Goal: Task Accomplishment & Management: Manage account settings

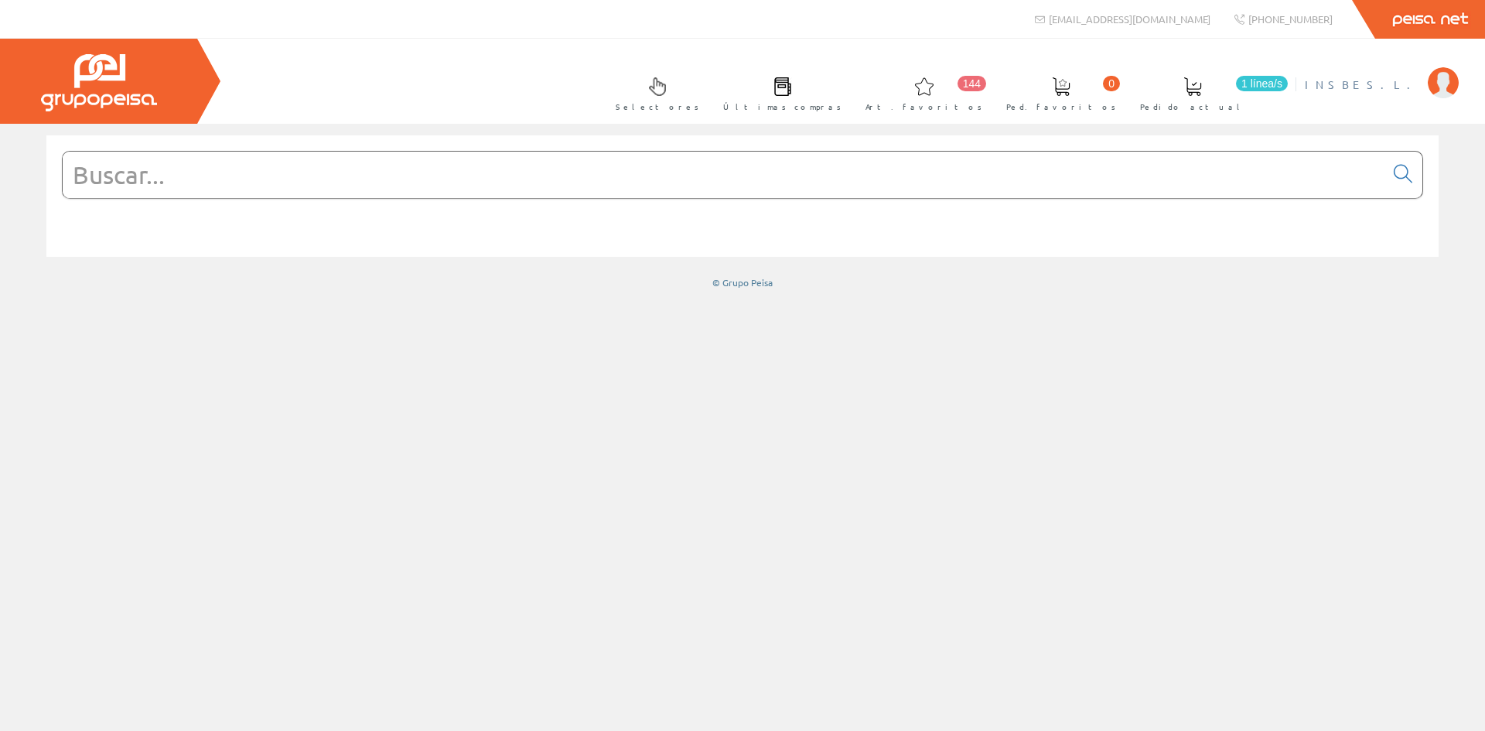
click at [1377, 86] on span "INSBE S.L." at bounding box center [1362, 84] width 115 height 15
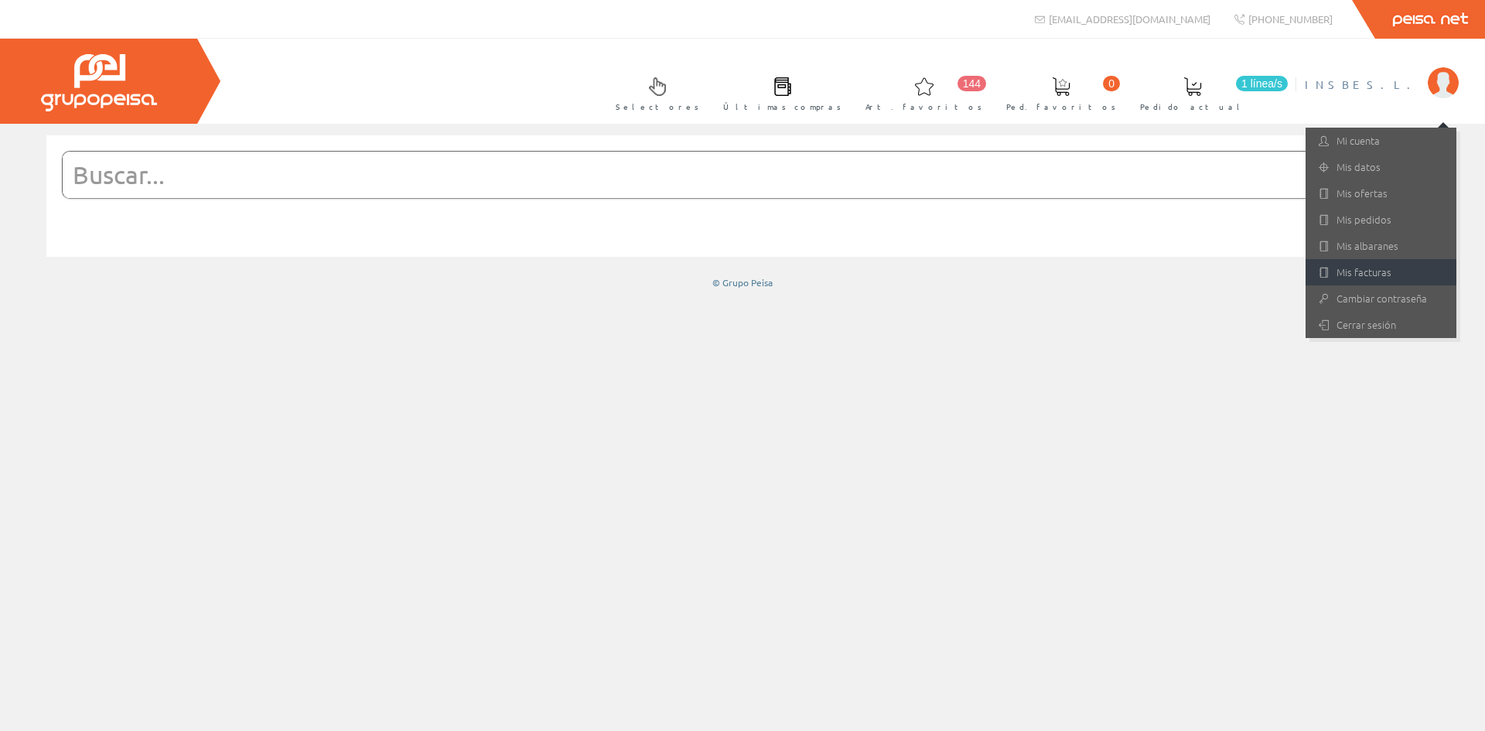
click at [1376, 271] on link "Mis facturas" at bounding box center [1381, 272] width 151 height 26
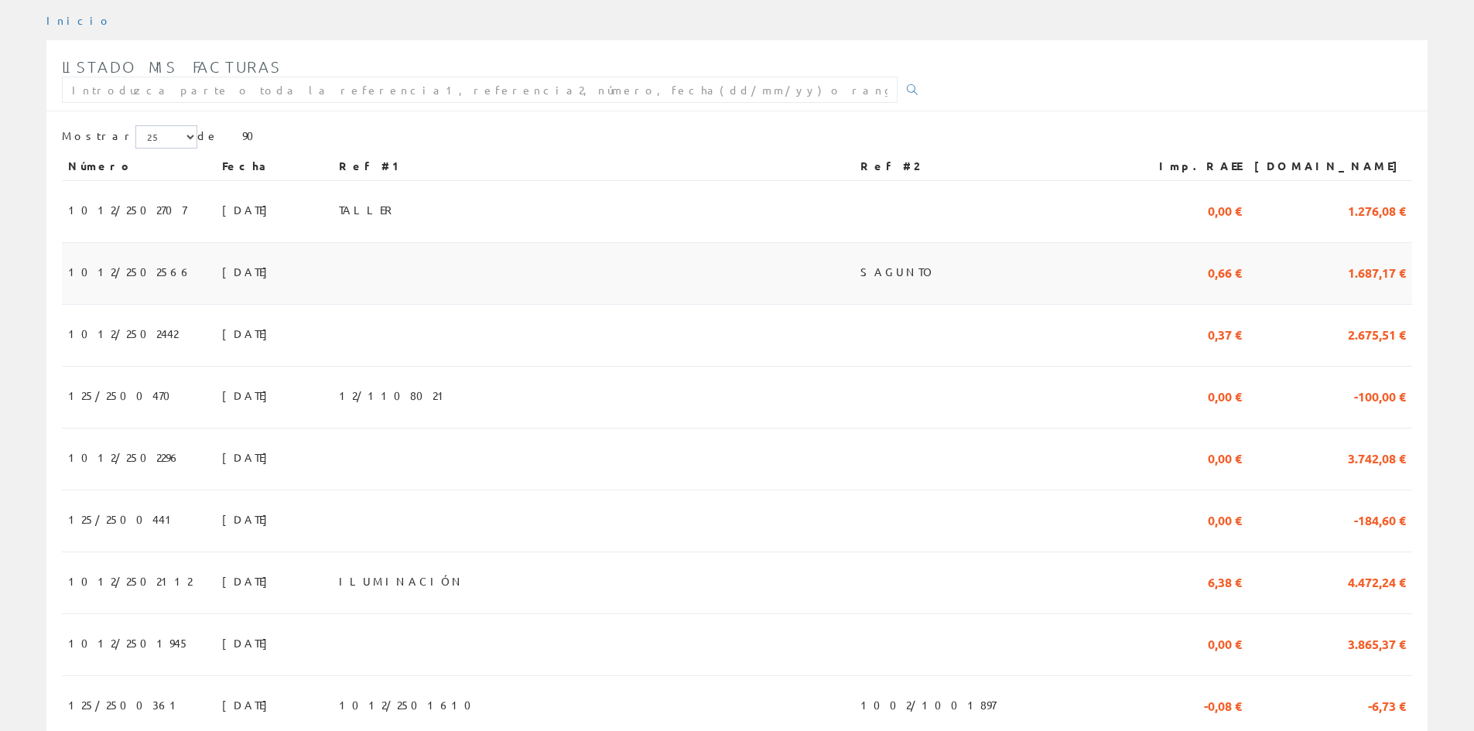
scroll to position [232, 0]
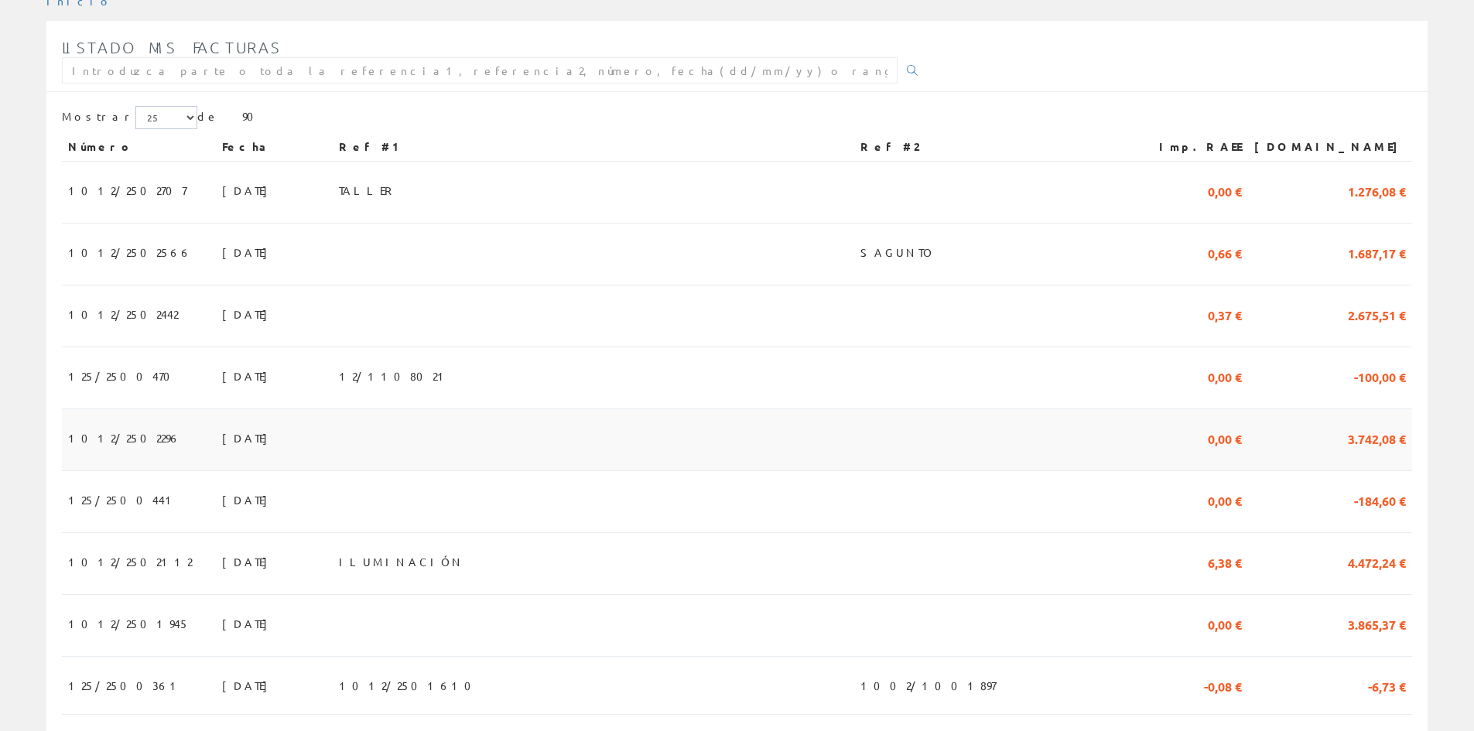
click at [222, 439] on span "15/08/2025" at bounding box center [248, 438] width 53 height 26
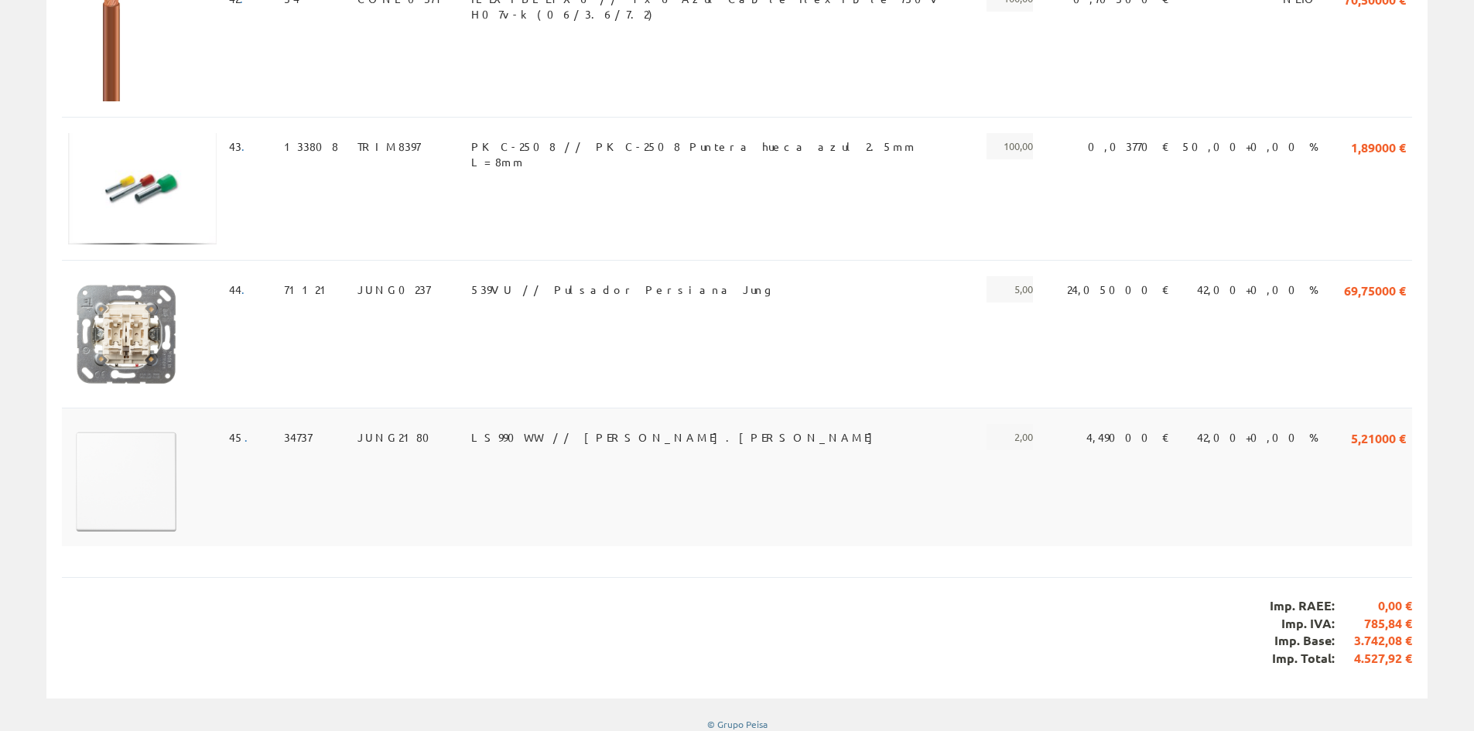
scroll to position [5890, 0]
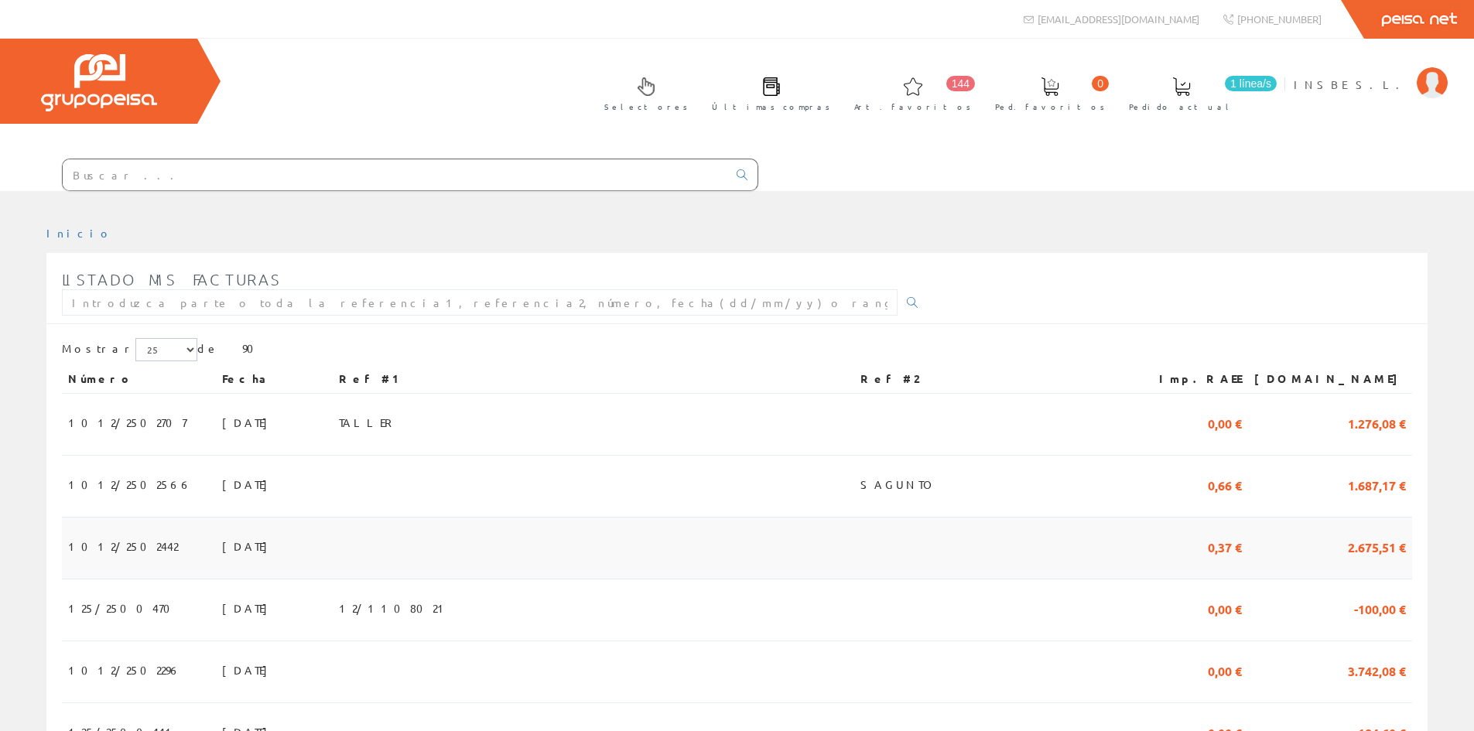
scroll to position [232, 0]
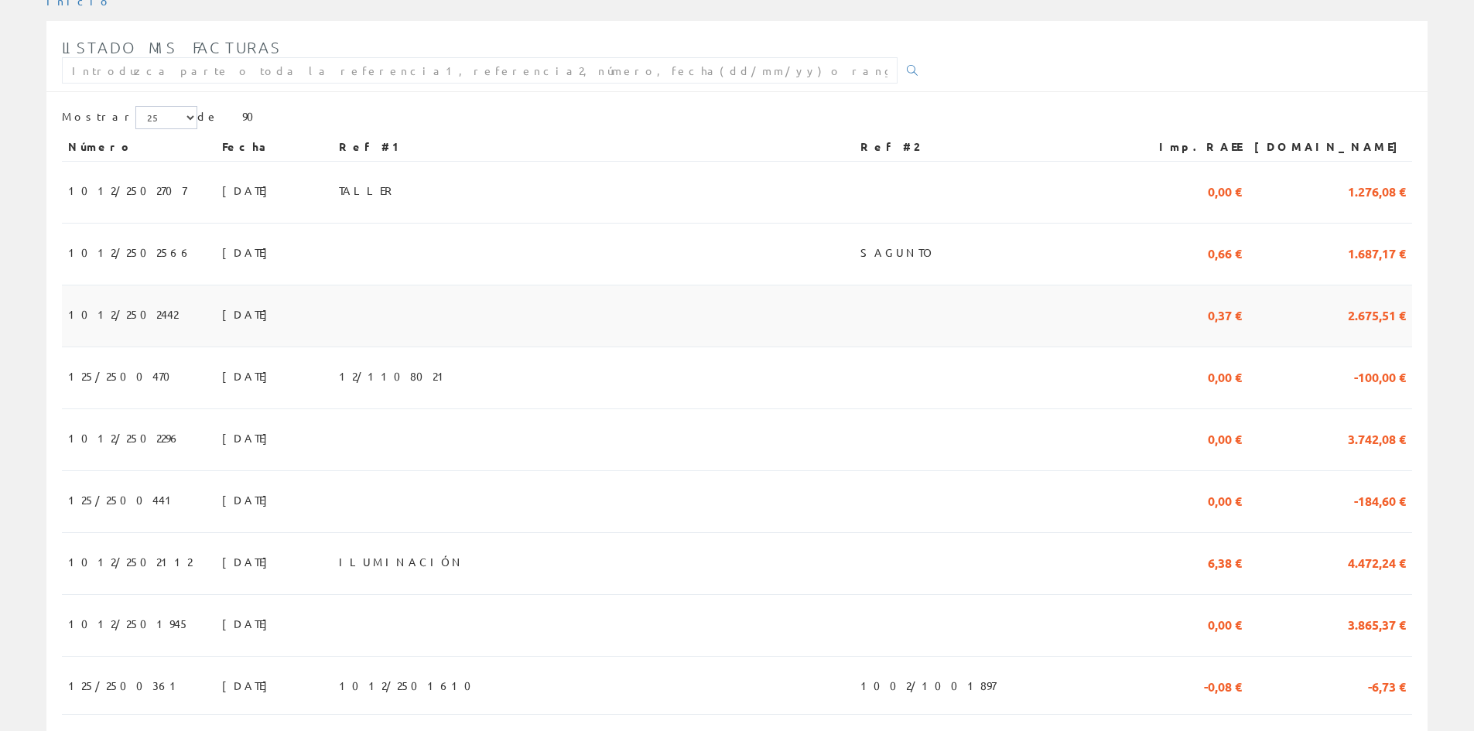
click at [222, 314] on span "31/08/2025" at bounding box center [248, 314] width 53 height 26
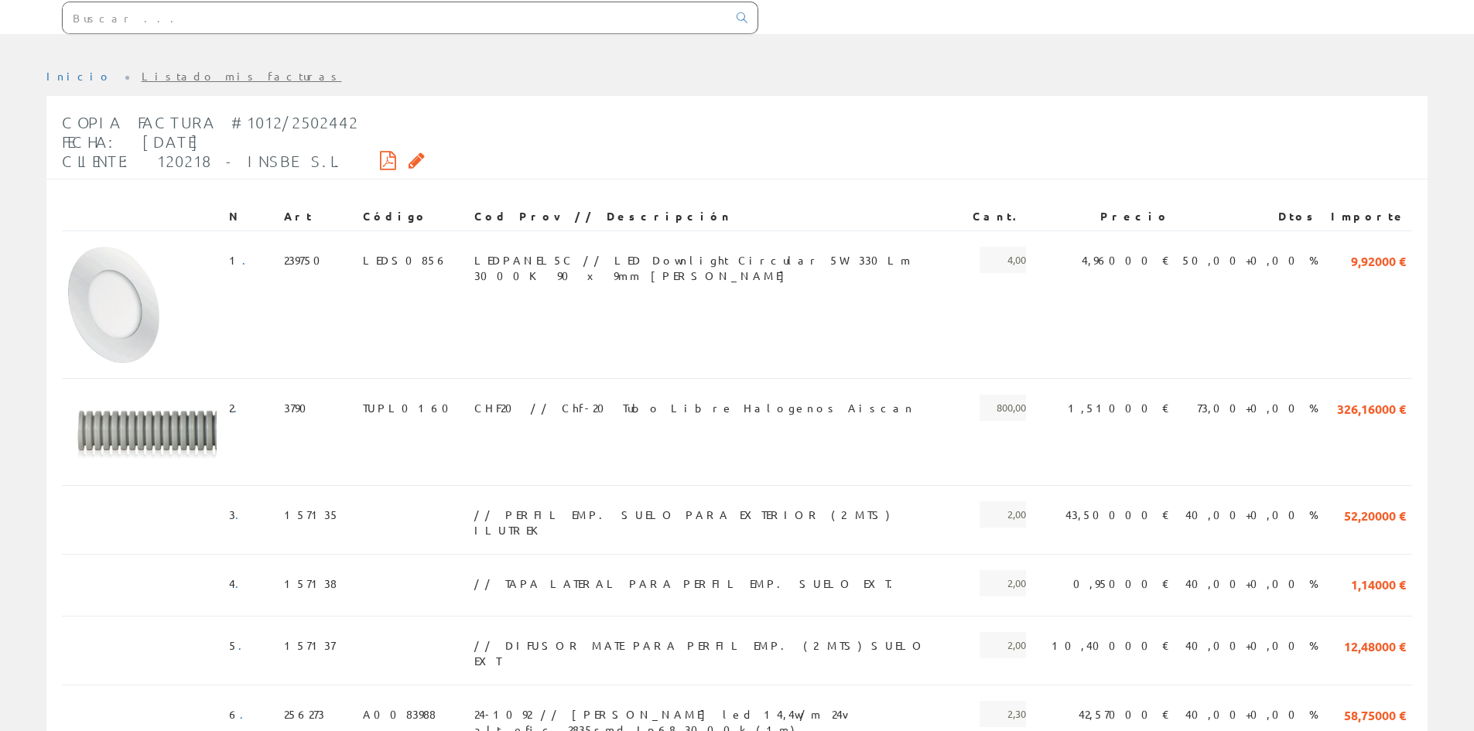
scroll to position [155, 0]
click at [624, 260] on span "LEDPANEL5C // LED Downlight Circular 5W 330Lm 3000K 90 x 9mm Blanco" at bounding box center [717, 262] width 486 height 26
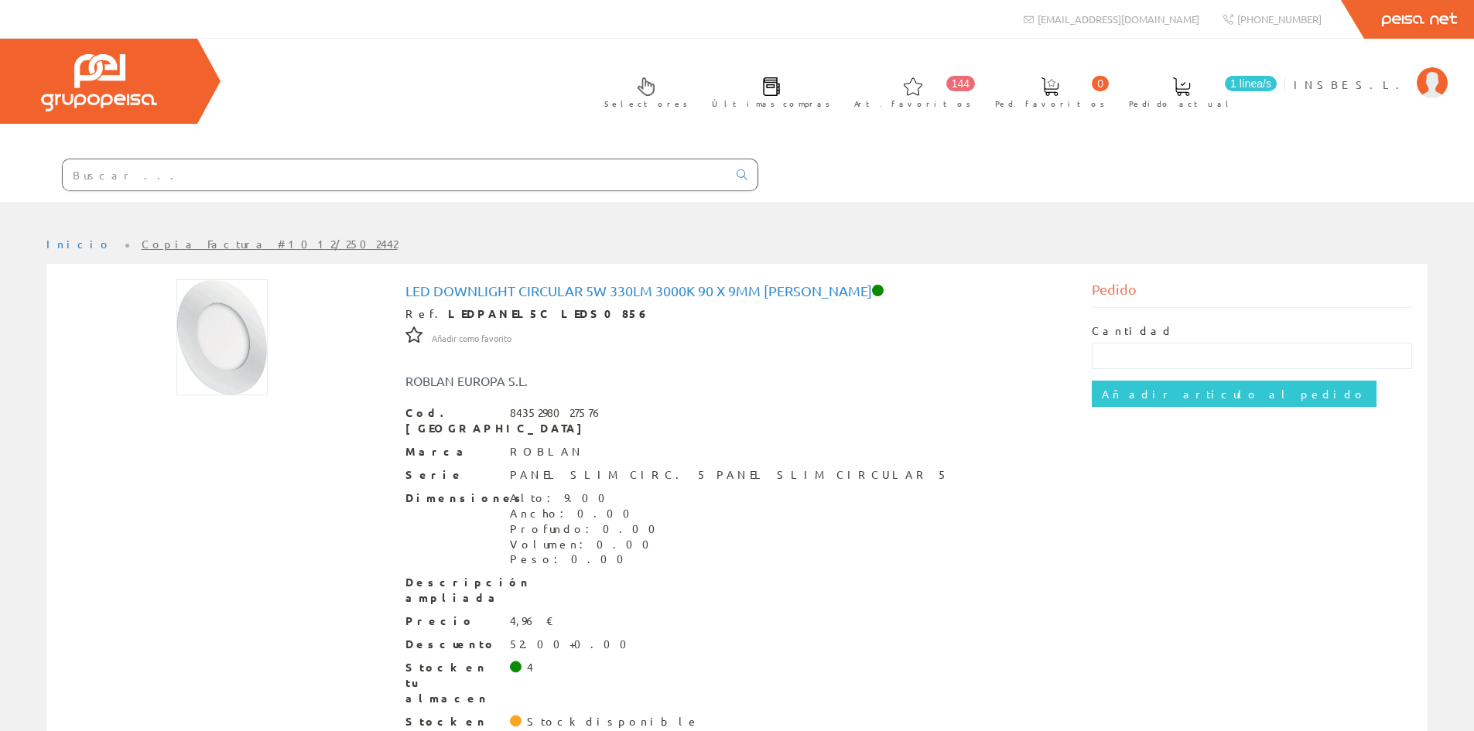
click at [138, 173] on input "text" at bounding box center [395, 174] width 665 height 31
type input "23"
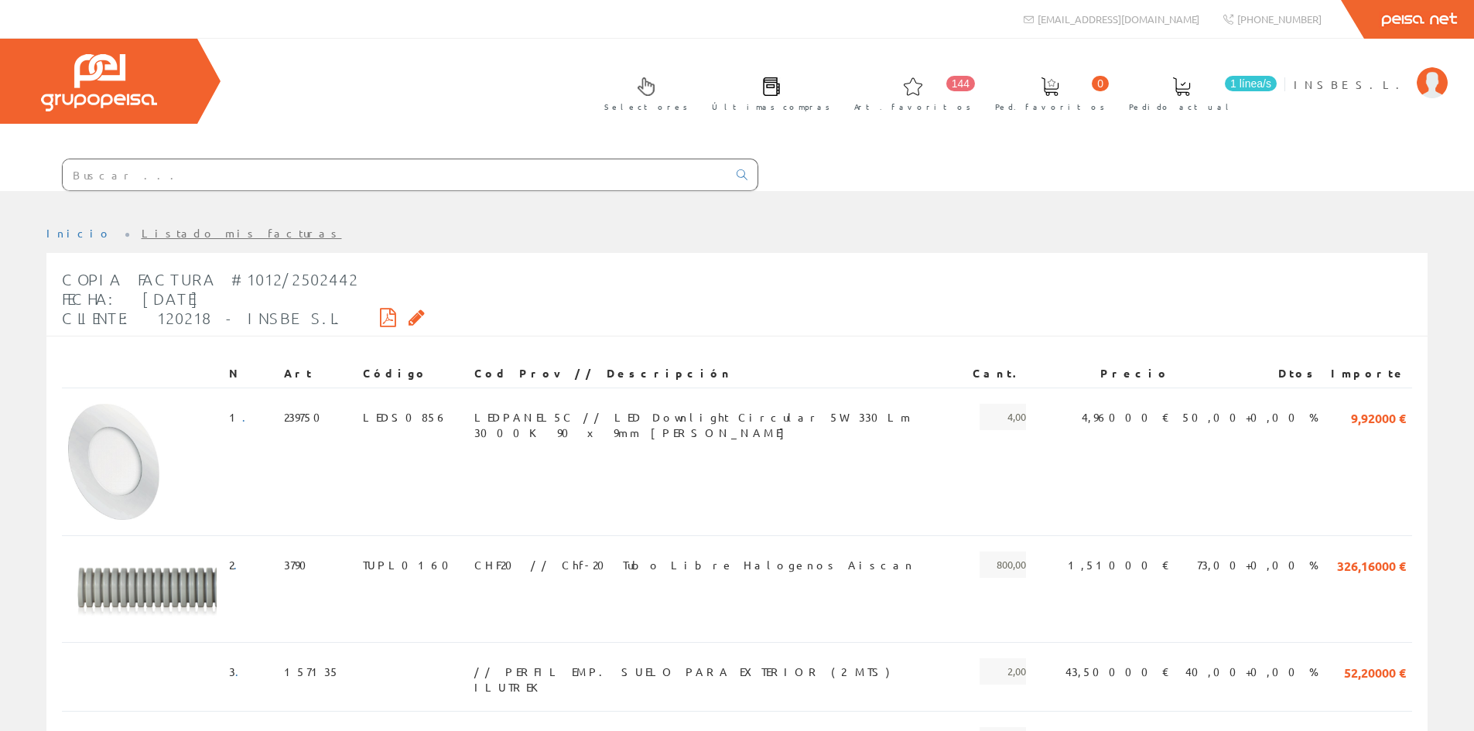
scroll to position [155, 0]
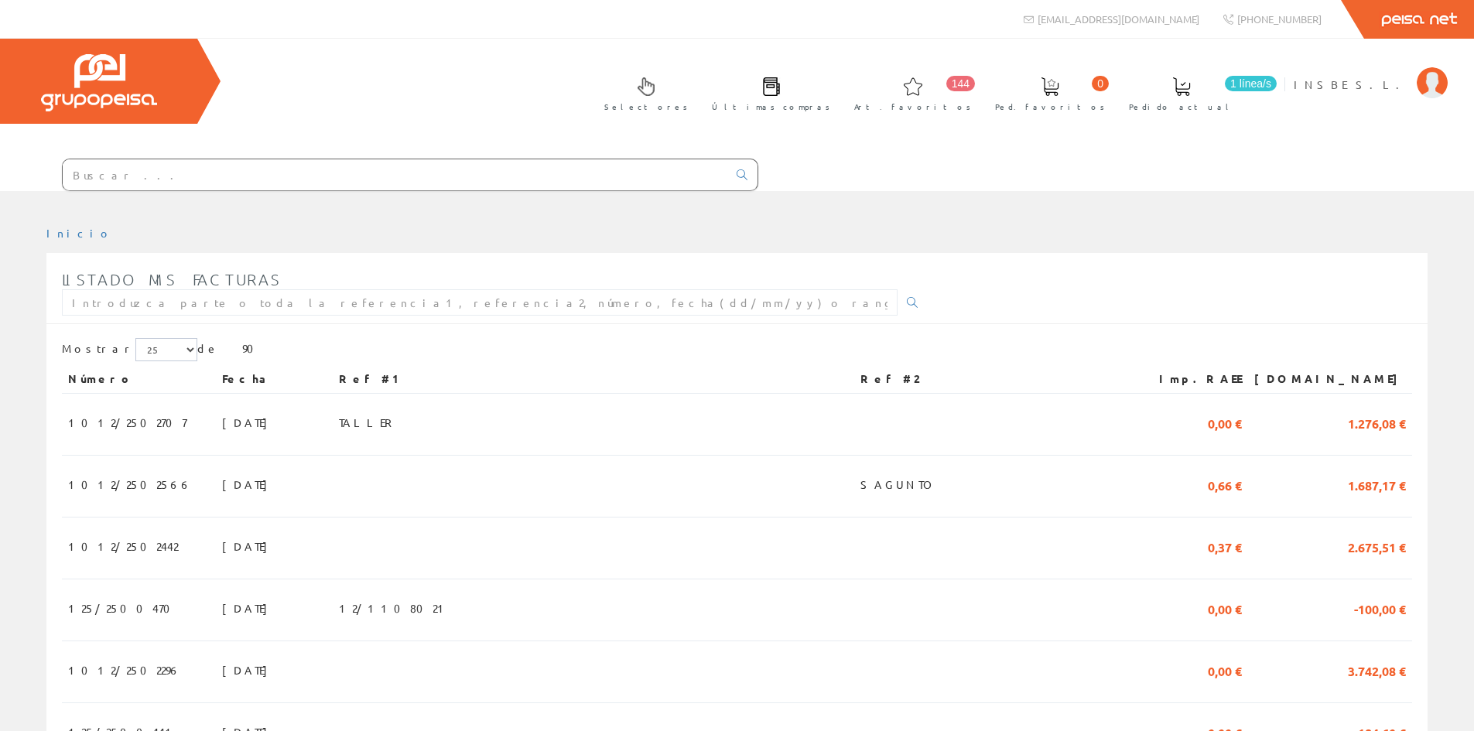
scroll to position [232, 0]
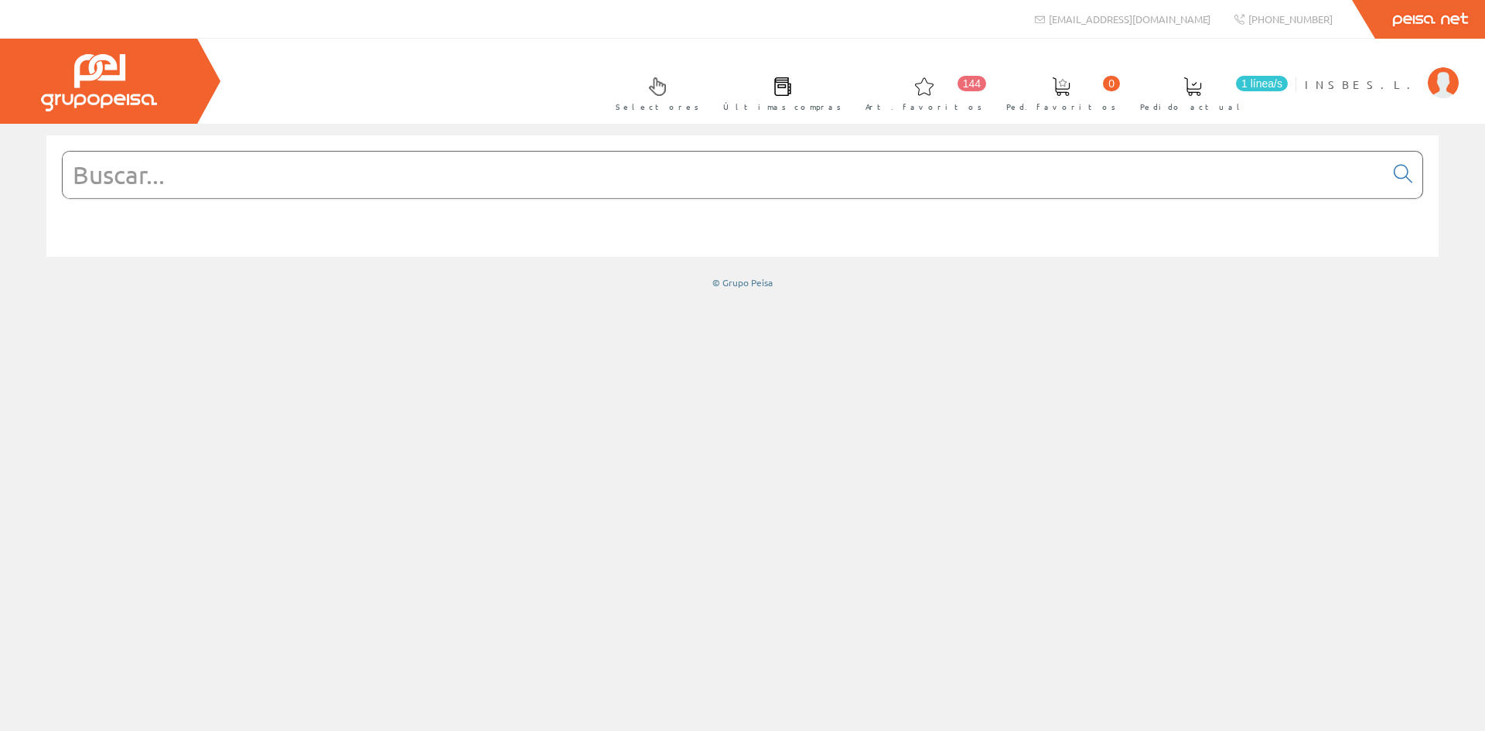
click at [169, 179] on input "text" at bounding box center [724, 175] width 1322 height 46
type input "9"
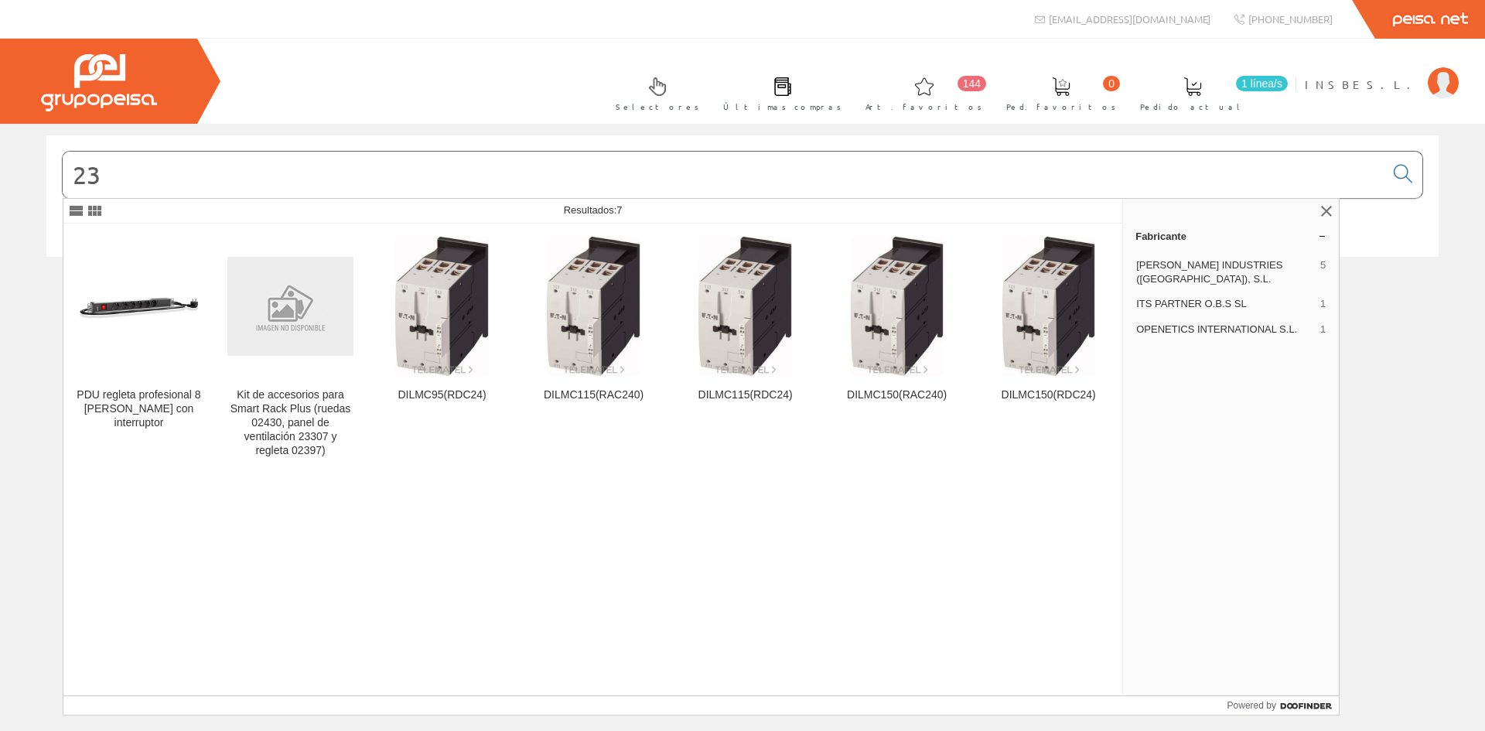
type input "2"
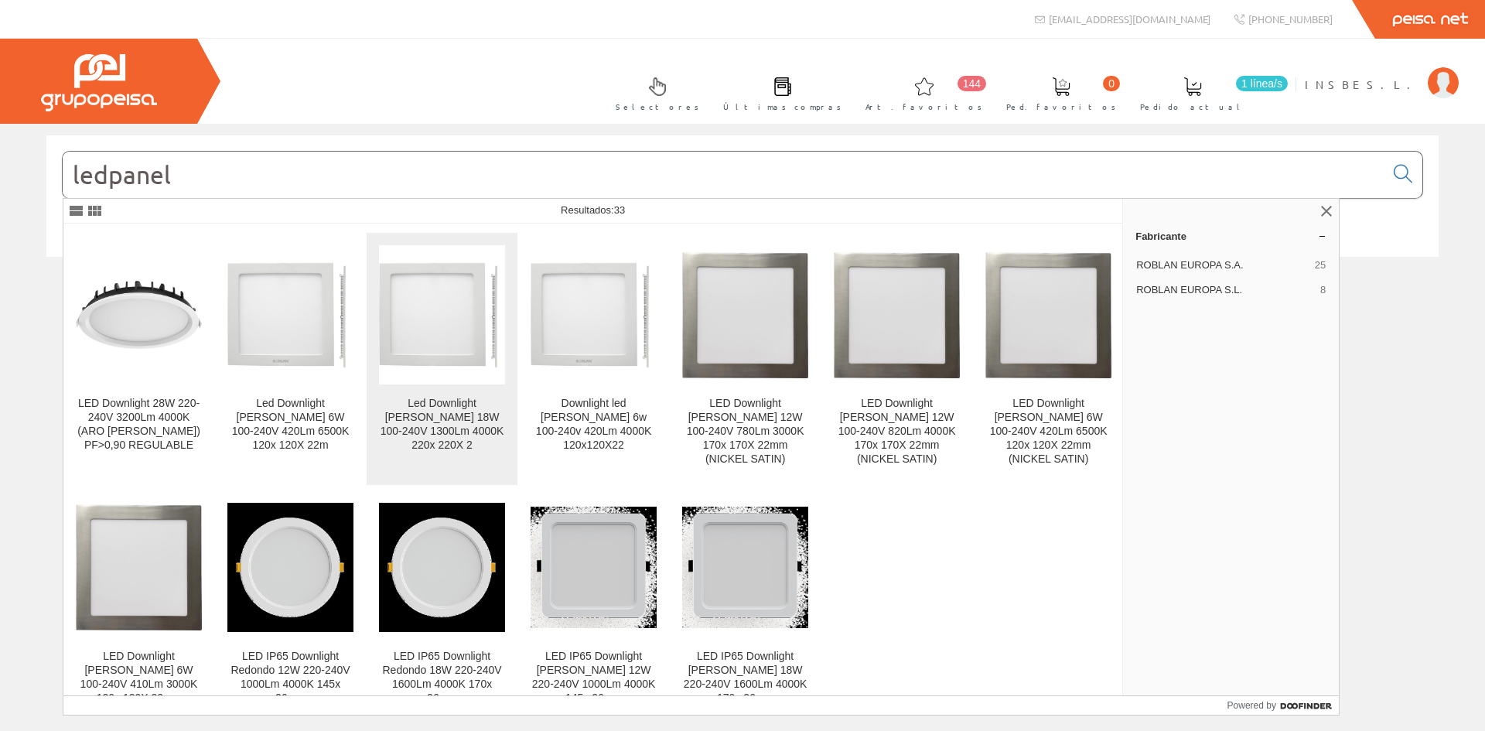
scroll to position [736, 0]
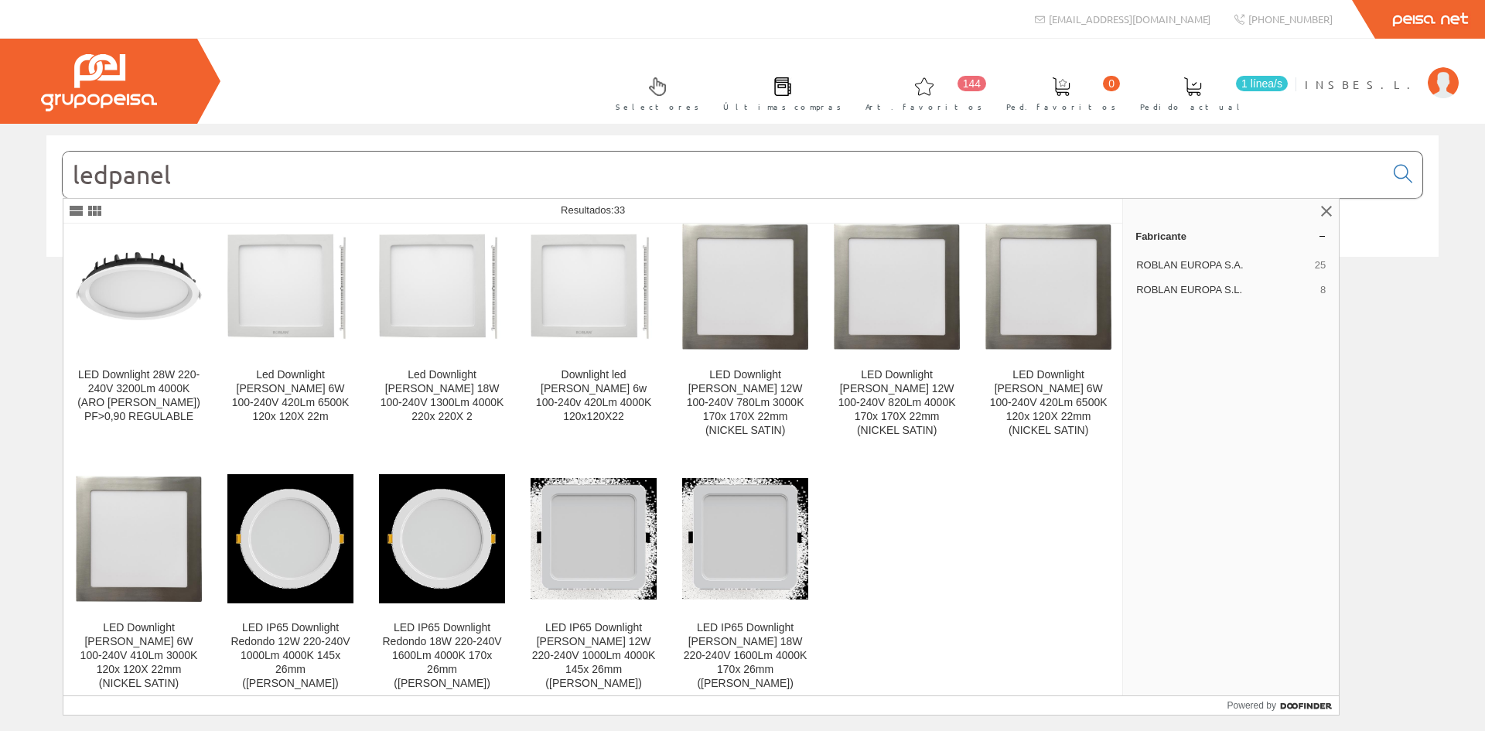
click at [278, 193] on input "ledpanel" at bounding box center [724, 175] width 1322 height 46
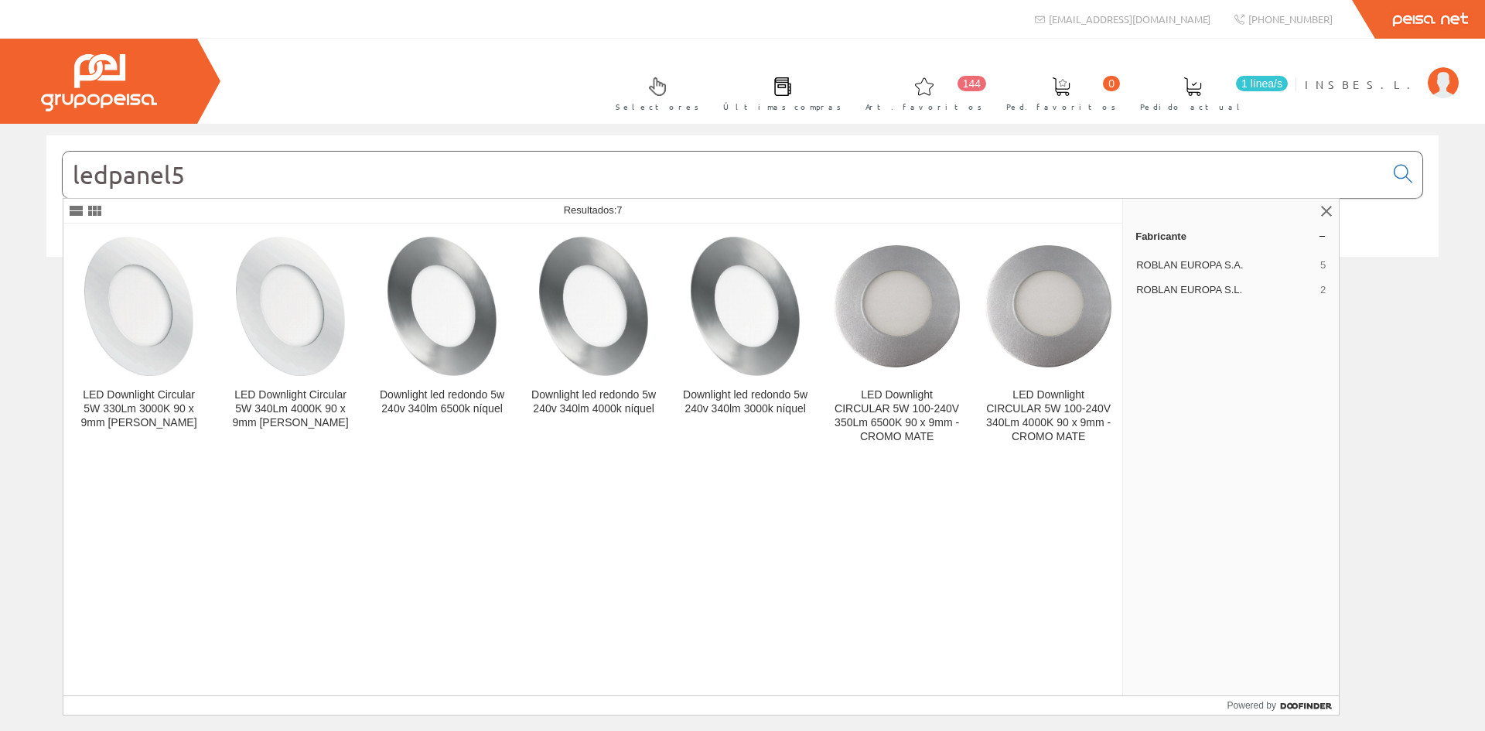
type input "ledpanel5w"
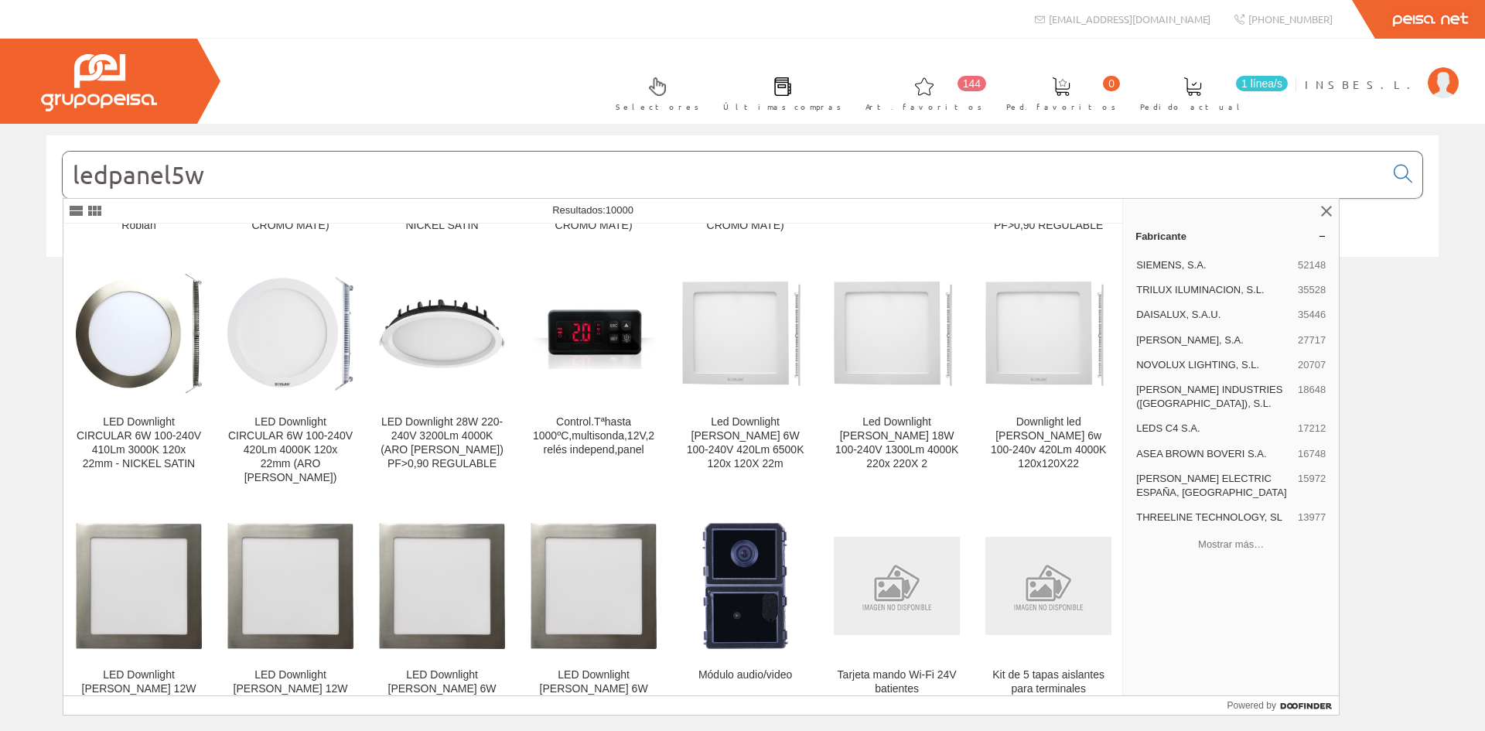
scroll to position [696, 0]
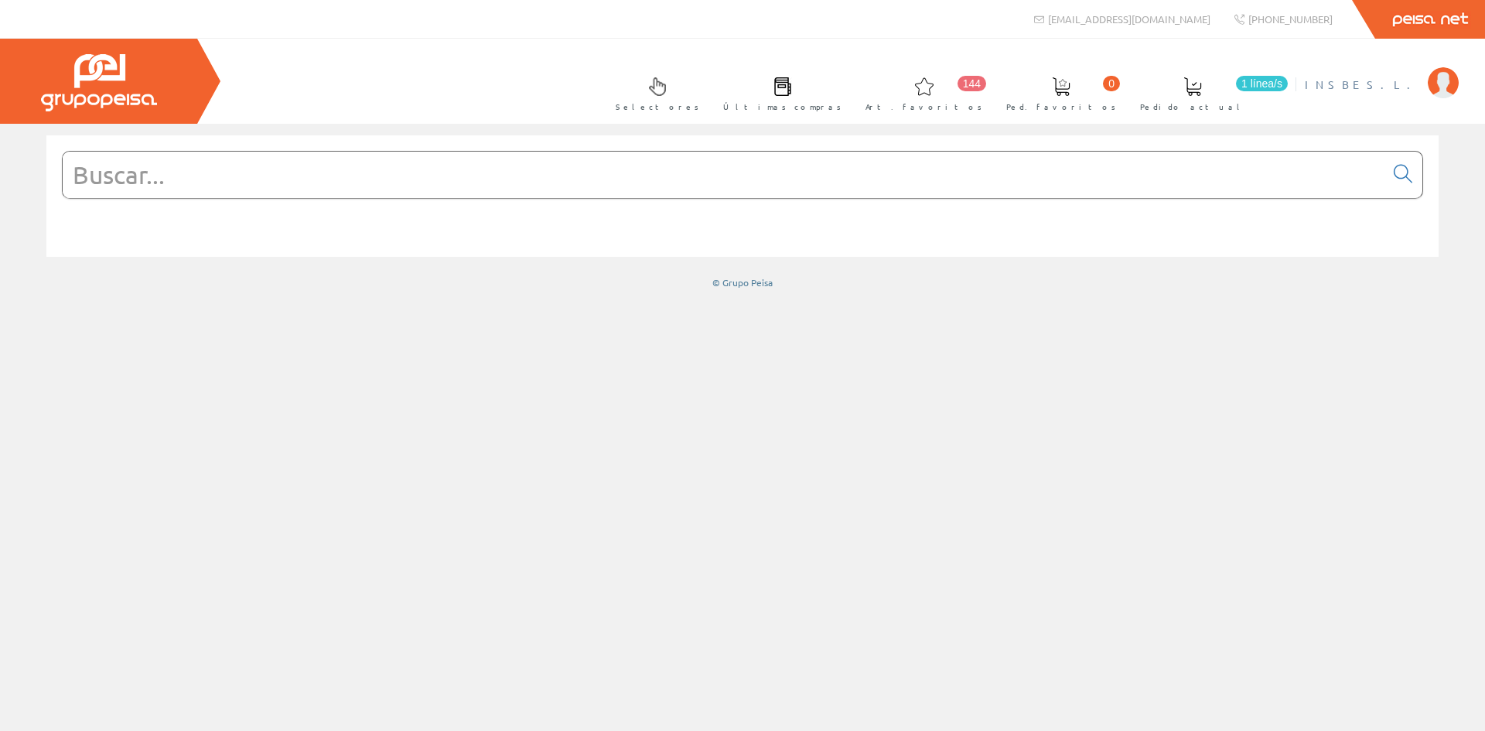
click at [1393, 80] on span "INSBE S.L." at bounding box center [1362, 84] width 115 height 15
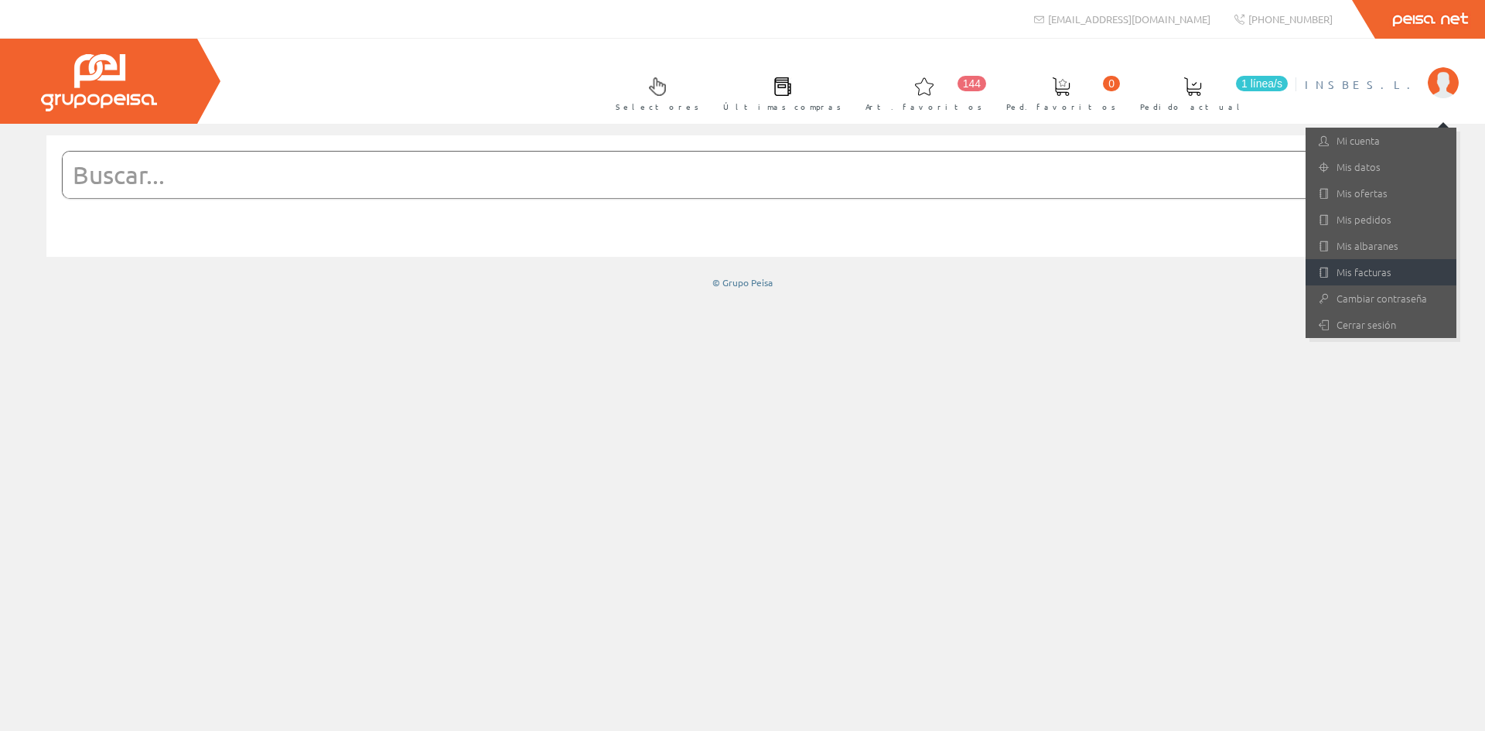
click at [1371, 269] on link "Mis facturas" at bounding box center [1381, 272] width 151 height 26
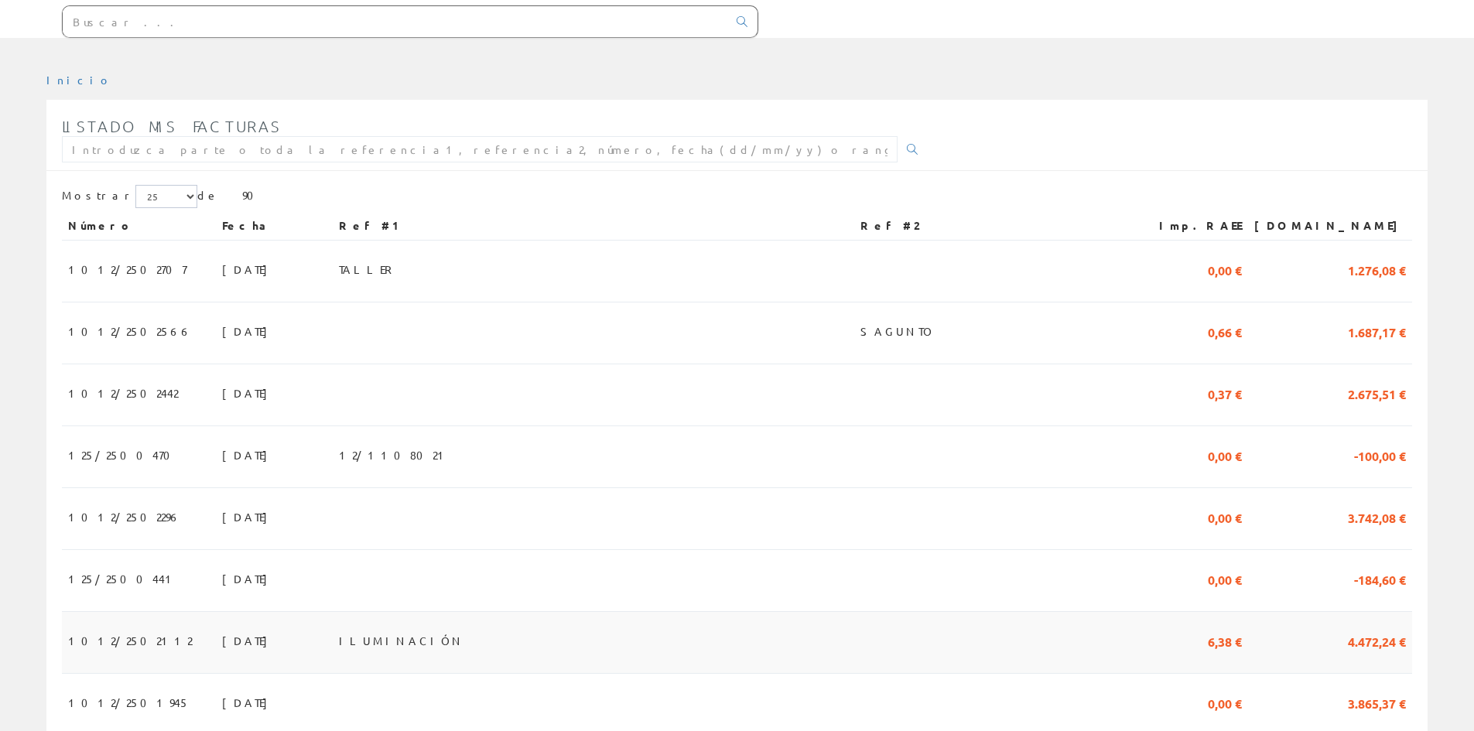
scroll to position [155, 0]
click at [222, 398] on span "31/08/2025" at bounding box center [248, 391] width 53 height 26
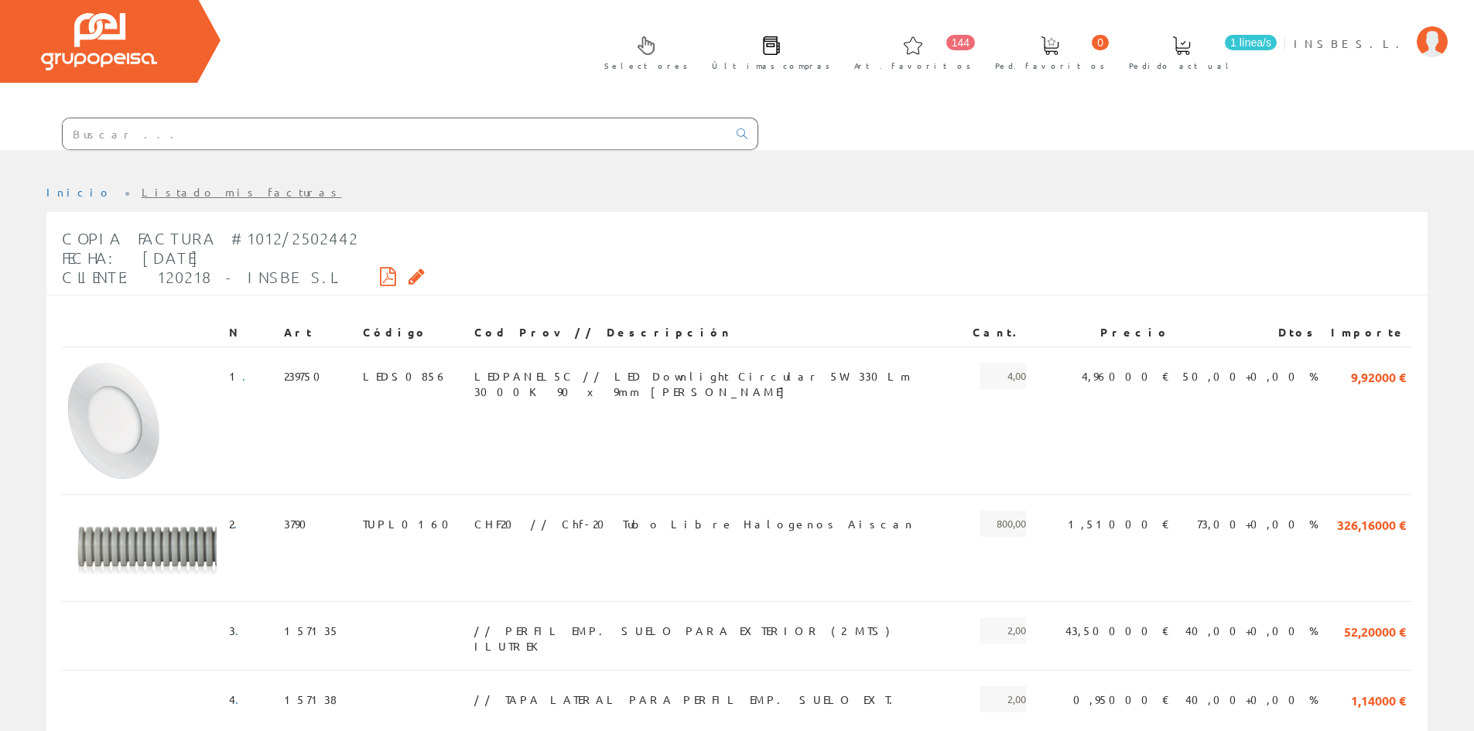
scroll to position [19, 0]
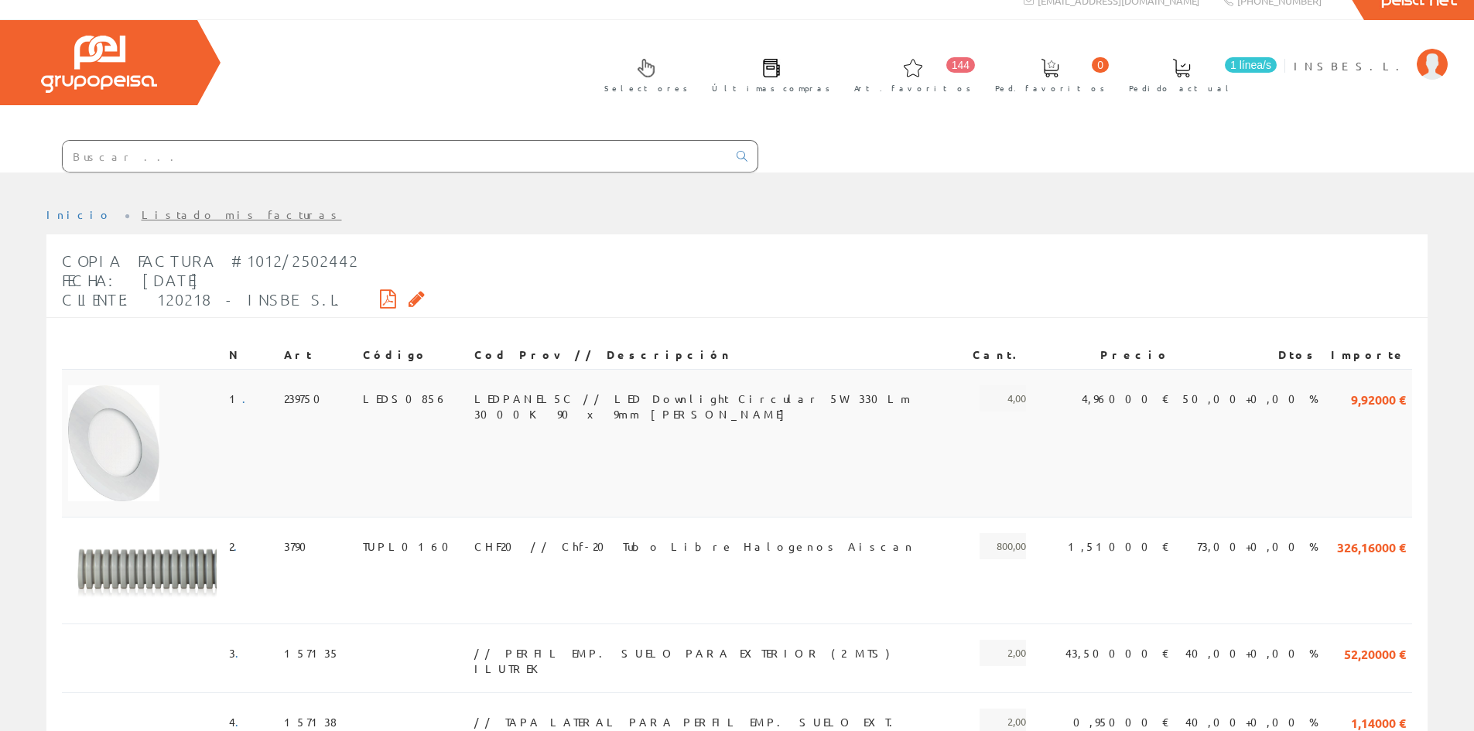
click at [363, 397] on span "LEDS0856" at bounding box center [405, 398] width 85 height 26
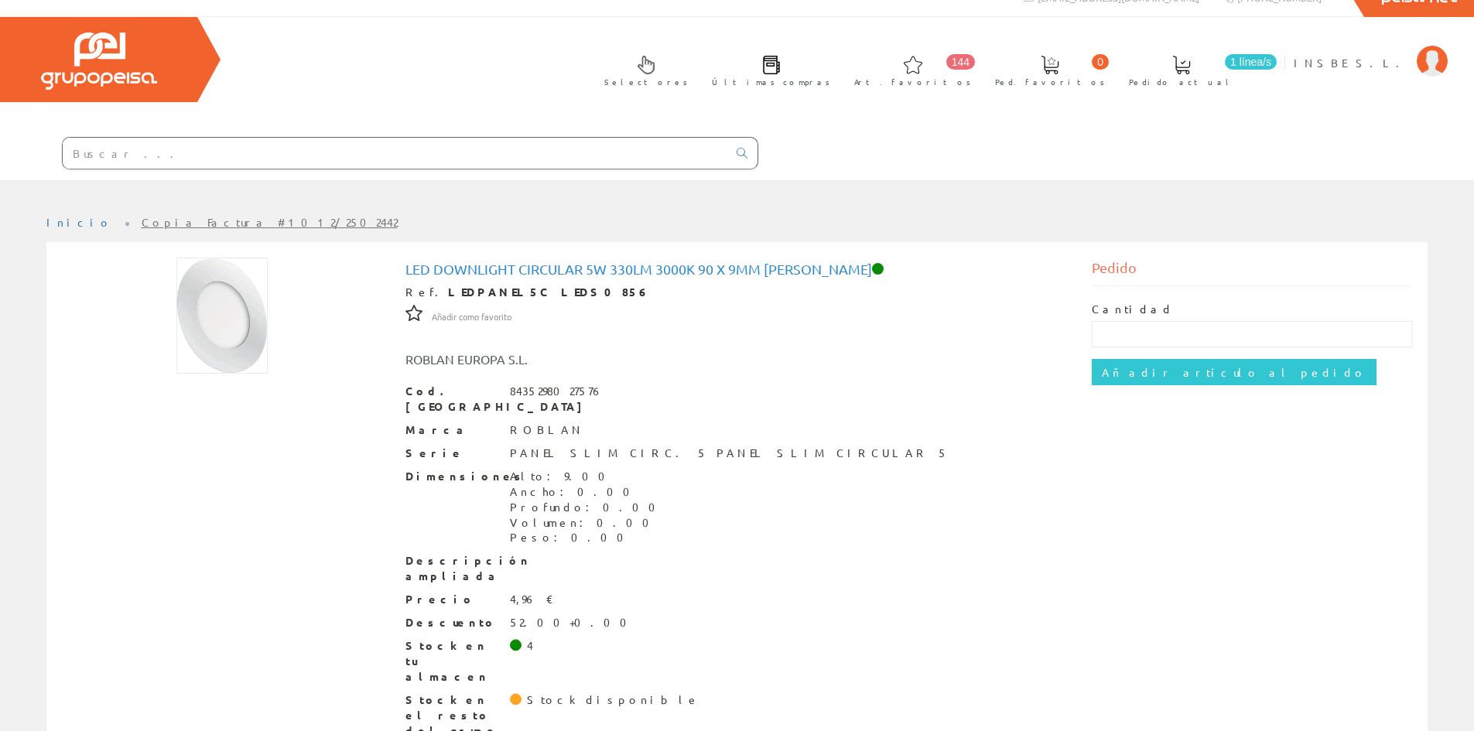
scroll to position [34, 0]
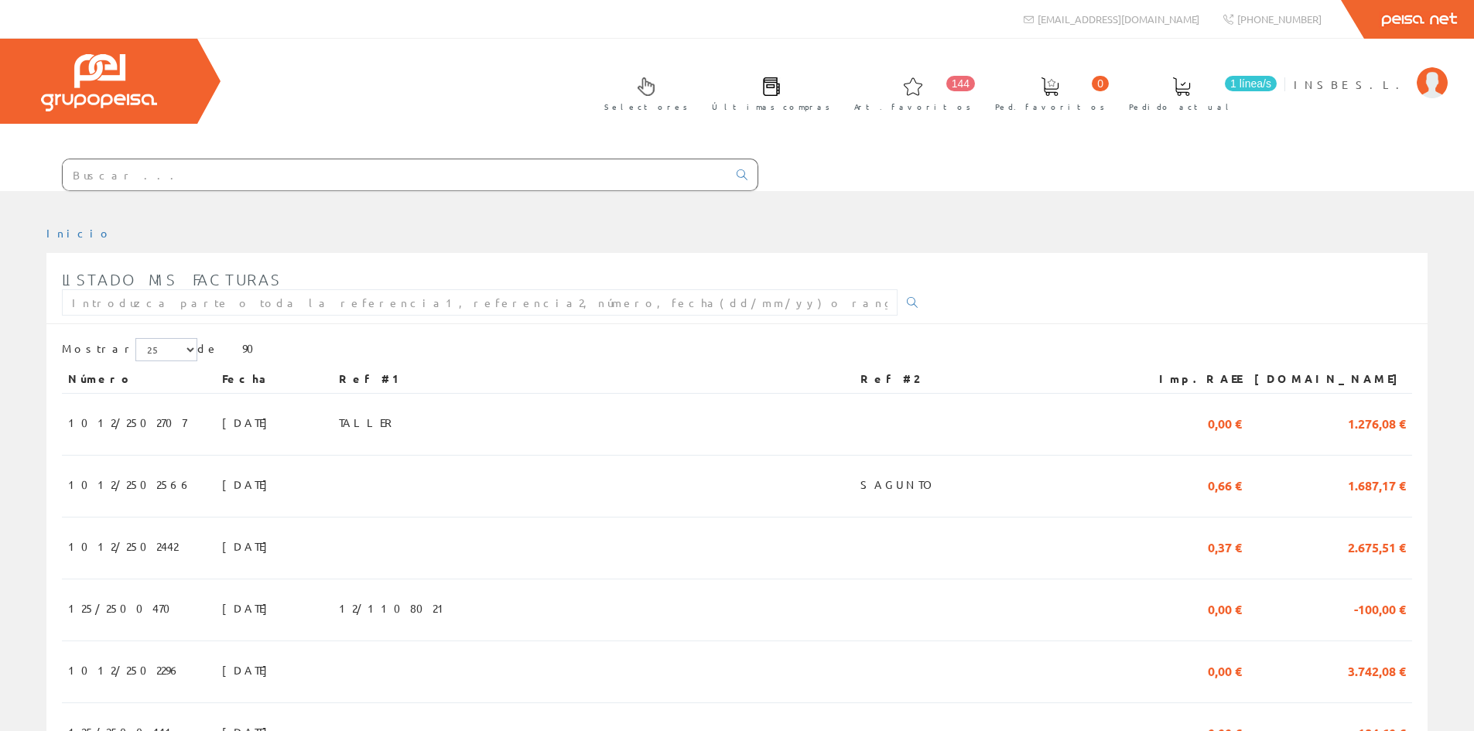
scroll to position [155, 0]
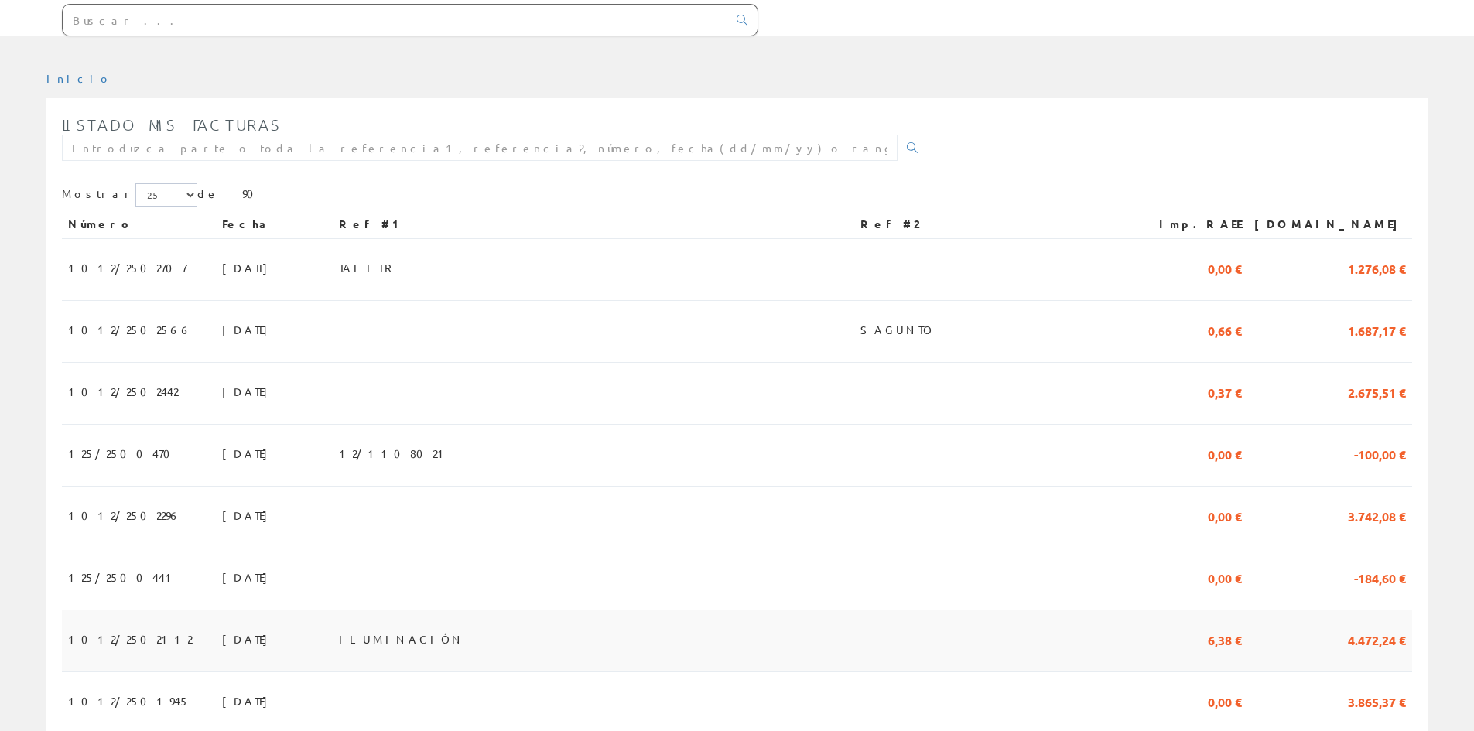
click at [222, 640] on span "31/07/2025" at bounding box center [248, 639] width 53 height 26
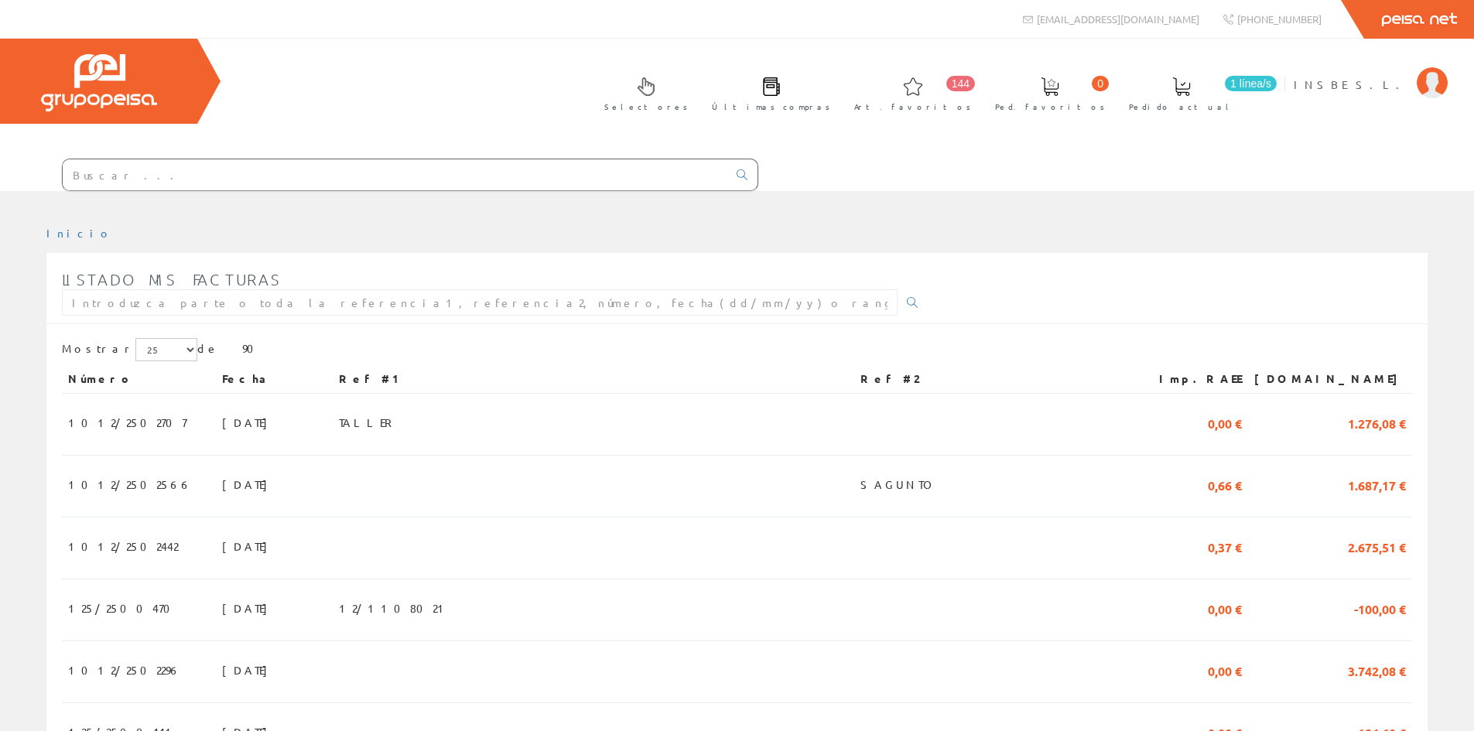
scroll to position [155, 0]
